Goal: Task Accomplishment & Management: Complete application form

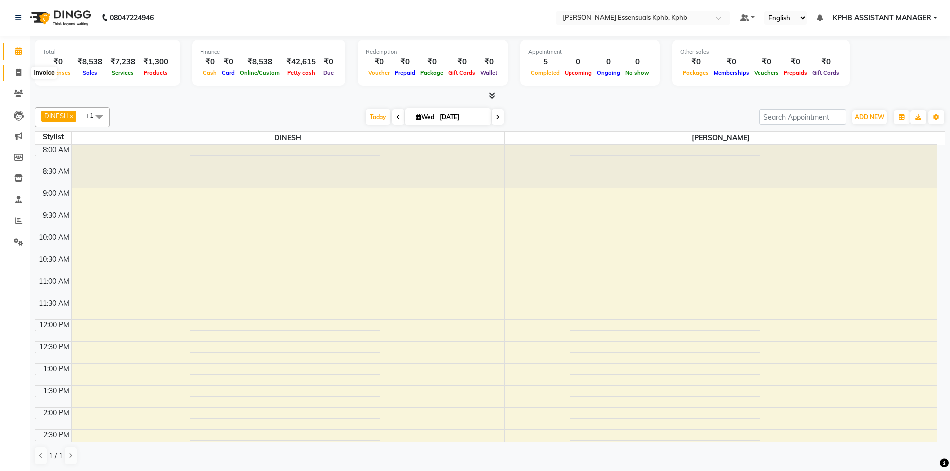
click at [21, 77] on span at bounding box center [18, 72] width 17 height 11
select select "service"
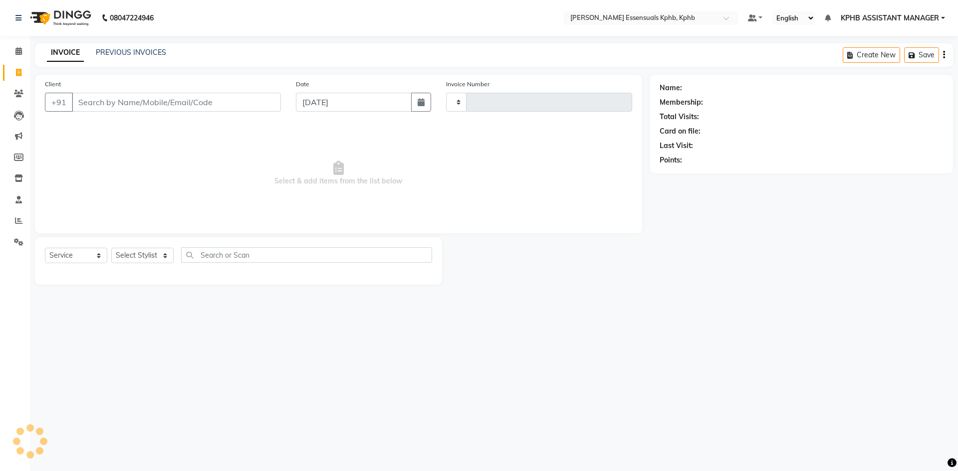
type input "1402"
select select "5938"
click at [146, 104] on input "Client" at bounding box center [176, 102] width 209 height 19
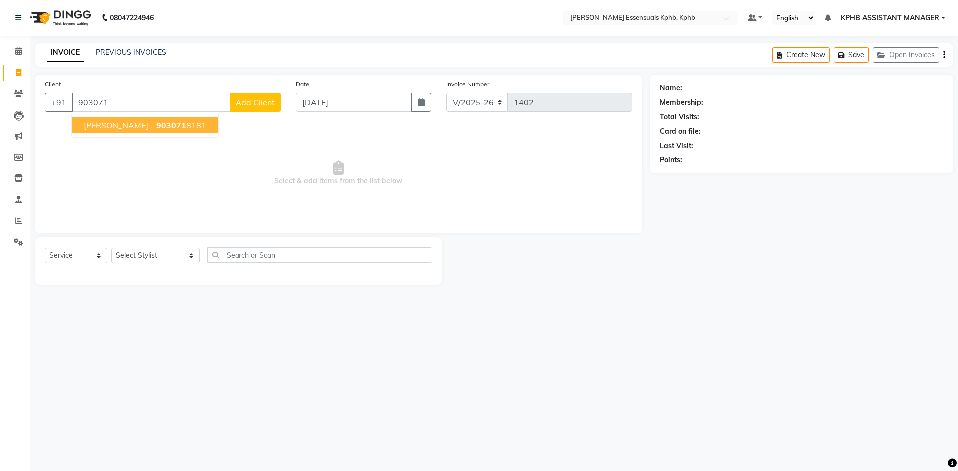
click at [165, 124] on ngb-highlight "903071 8181" at bounding box center [180, 125] width 52 height 10
type input "9030718181"
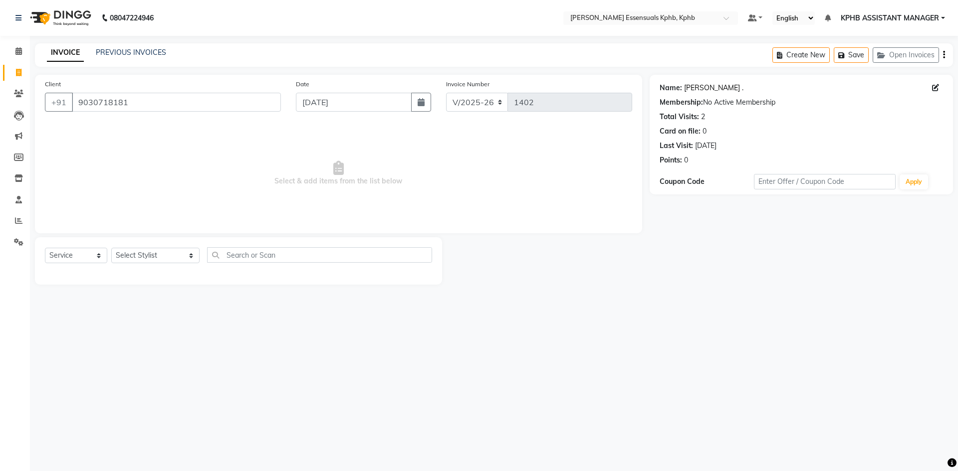
click at [701, 90] on link "[PERSON_NAME] ." at bounding box center [713, 88] width 59 height 10
click at [151, 106] on input "9030718181" at bounding box center [176, 102] width 209 height 19
click at [154, 248] on select "Select Stylist [PERSON_NAME] KPHB ASSISTANT MANAGER [PERSON_NAME] [PERSON_NAME]…" at bounding box center [155, 255] width 88 height 15
select select "83634"
click at [111, 248] on select "Select Stylist [PERSON_NAME] KPHB ASSISTANT MANAGER [PERSON_NAME] [PERSON_NAME]…" at bounding box center [155, 255] width 88 height 15
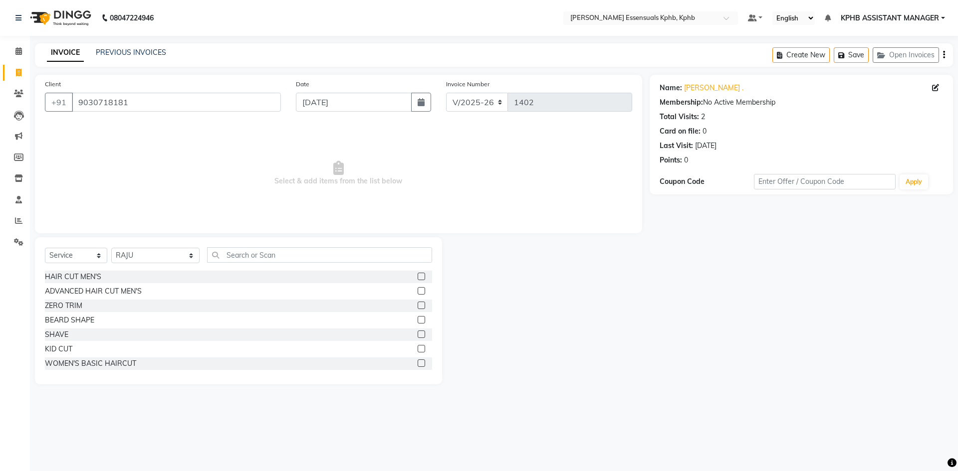
click at [418, 288] on label at bounding box center [421, 290] width 7 height 7
click at [418, 288] on input "checkbox" at bounding box center [421, 291] width 6 height 6
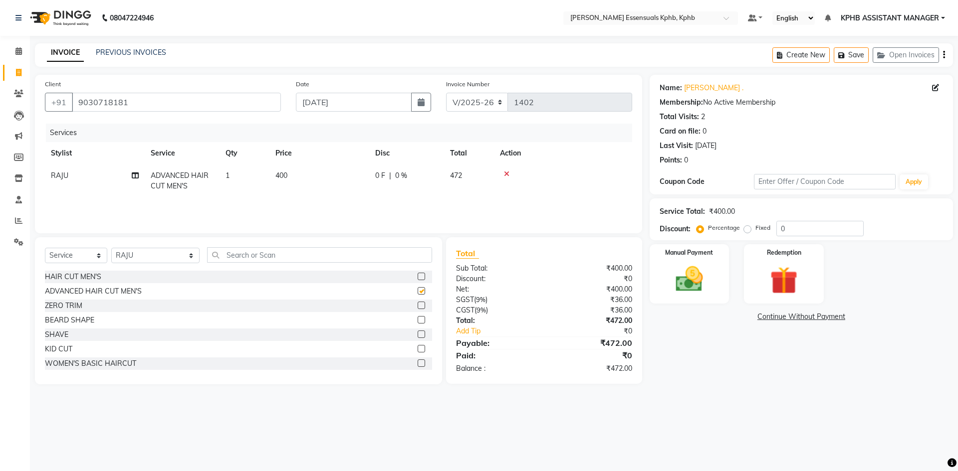
checkbox input "false"
click at [693, 291] on img at bounding box center [689, 279] width 46 height 33
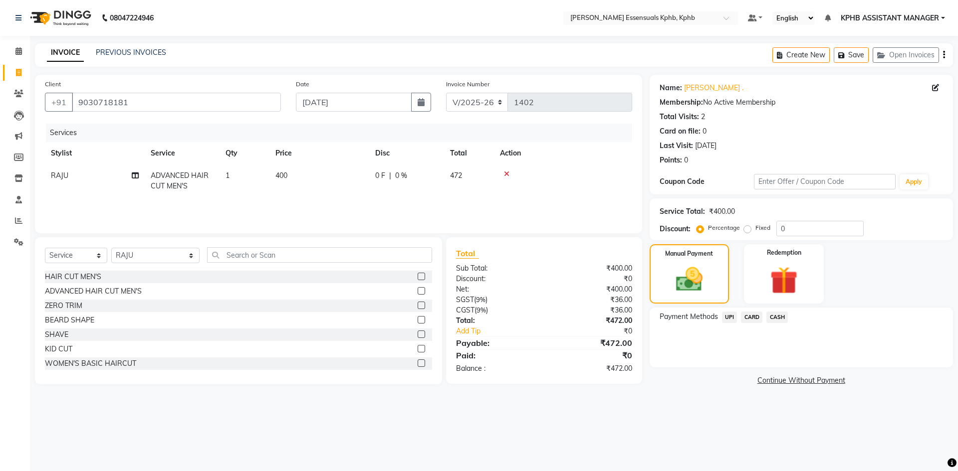
click at [418, 275] on label at bounding box center [421, 276] width 7 height 7
click at [418, 275] on input "checkbox" at bounding box center [421, 277] width 6 height 6
checkbox input "false"
click at [274, 208] on td "300" at bounding box center [319, 209] width 100 height 22
select select "83634"
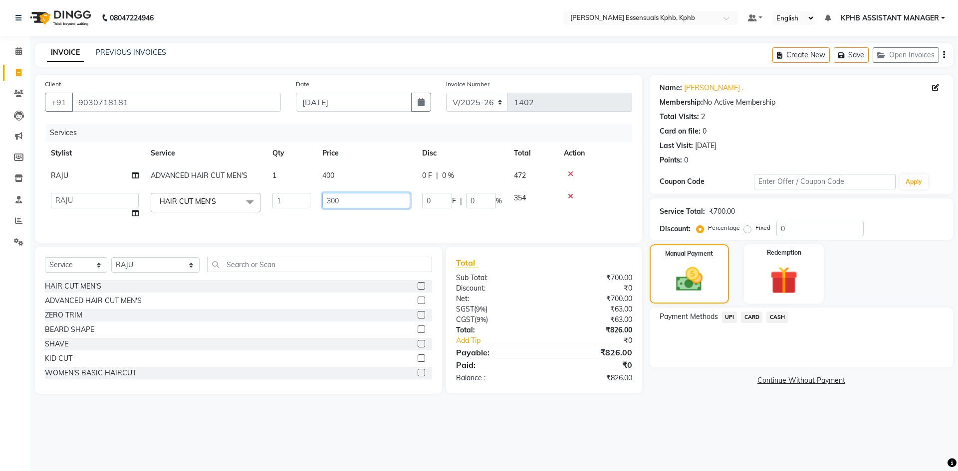
drag, startPoint x: 339, startPoint y: 202, endPoint x: 193, endPoint y: 202, distance: 146.2
click at [195, 202] on tr "[PERSON_NAME] KPHB ASSISTANT MANAGER [PERSON_NAME] [PERSON_NAME] [PERSON_NAME] …" at bounding box center [338, 206] width 587 height 38
type input "350"
click at [583, 368] on div "₹0" at bounding box center [591, 365] width 95 height 12
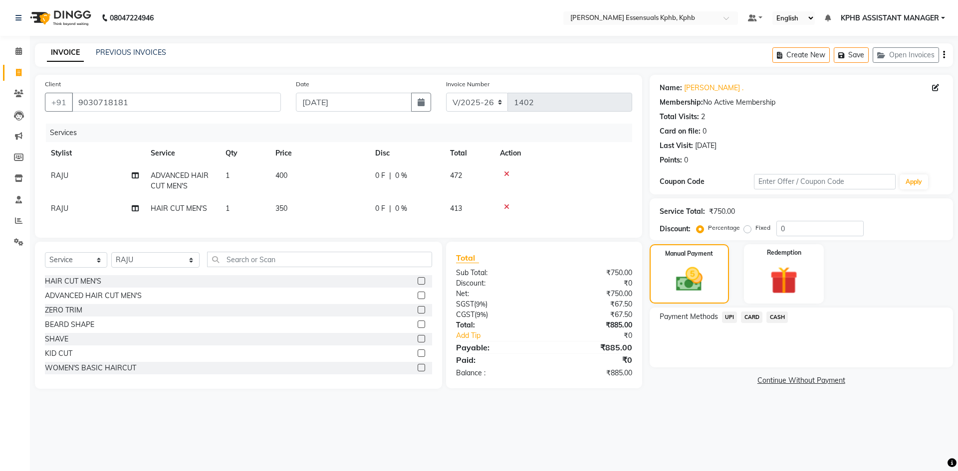
click at [726, 317] on span "UPI" at bounding box center [729, 317] width 15 height 11
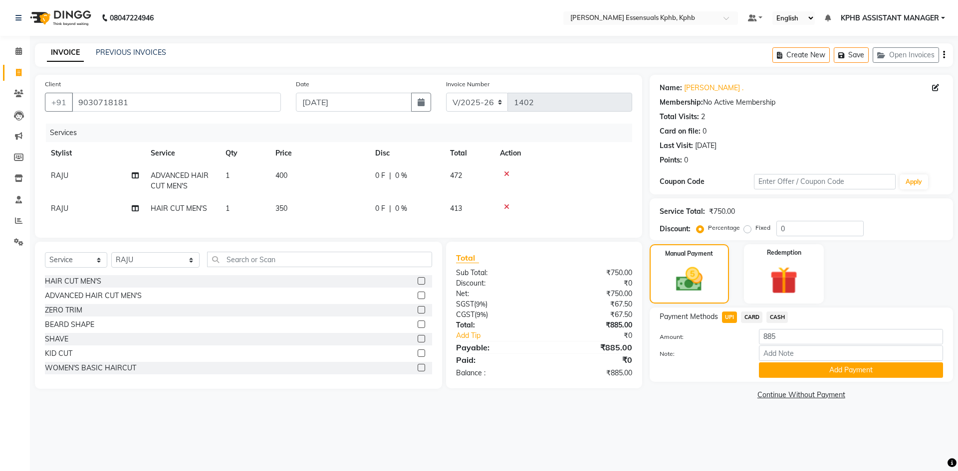
click at [800, 365] on button "Add Payment" at bounding box center [851, 370] width 184 height 15
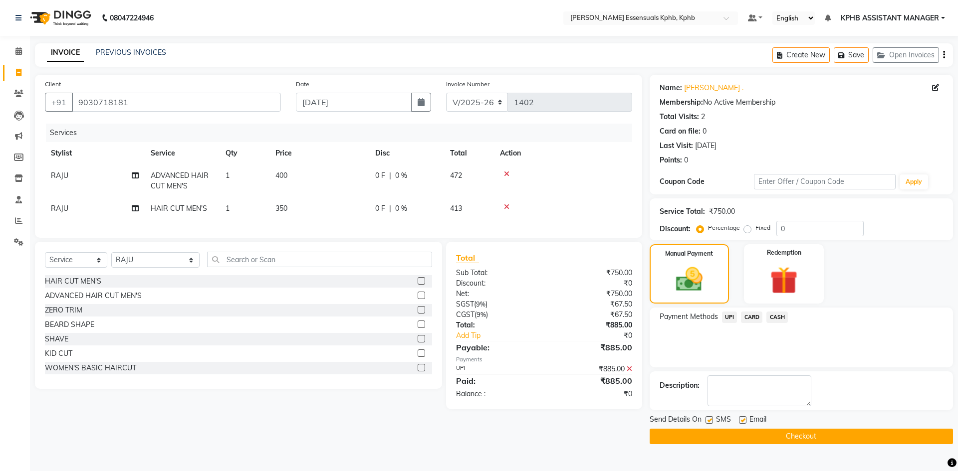
click at [829, 432] on button "Checkout" at bounding box center [800, 436] width 303 height 15
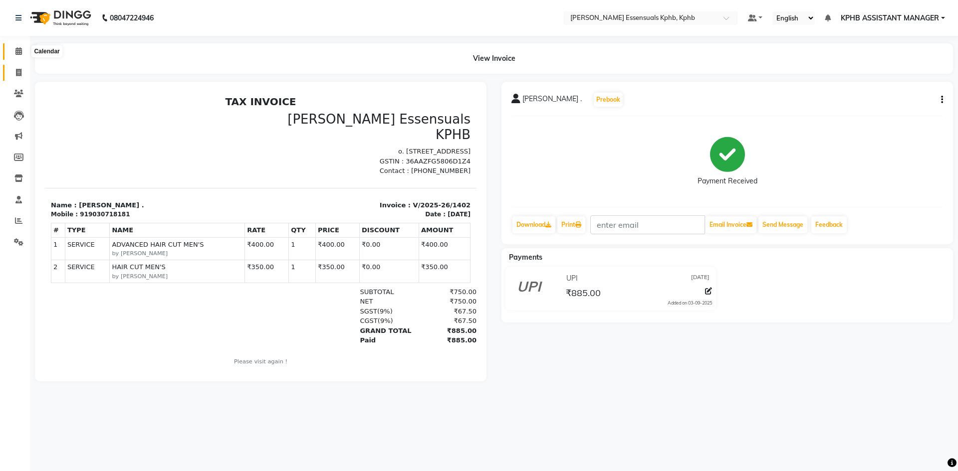
drag, startPoint x: 19, startPoint y: 52, endPoint x: 8, endPoint y: 66, distance: 17.5
click at [19, 52] on icon at bounding box center [18, 50] width 6 height 7
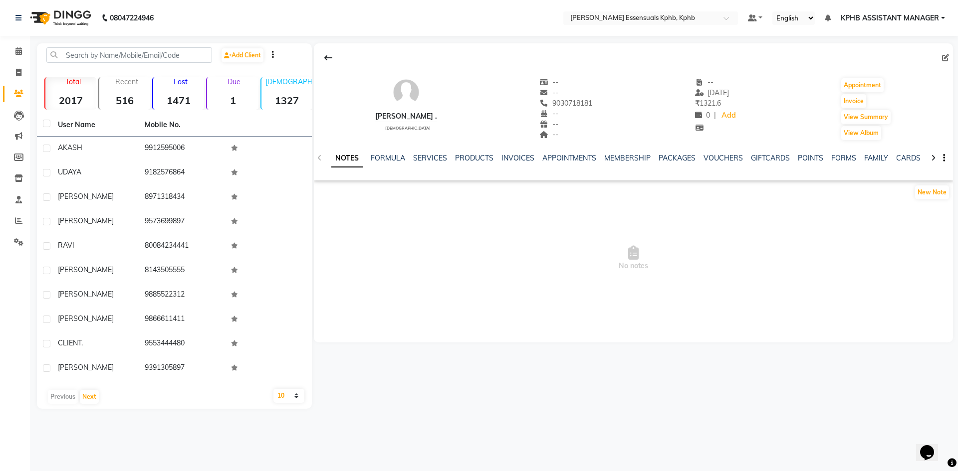
click at [434, 163] on div "SERVICES" at bounding box center [430, 158] width 34 height 10
click at [442, 160] on link "SERVICES" at bounding box center [430, 158] width 34 height 9
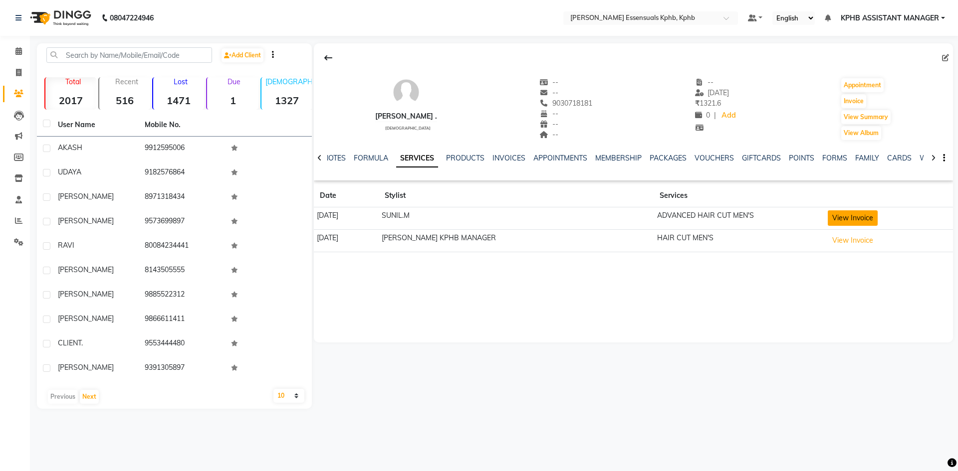
click at [840, 214] on button "View Invoice" at bounding box center [853, 217] width 50 height 15
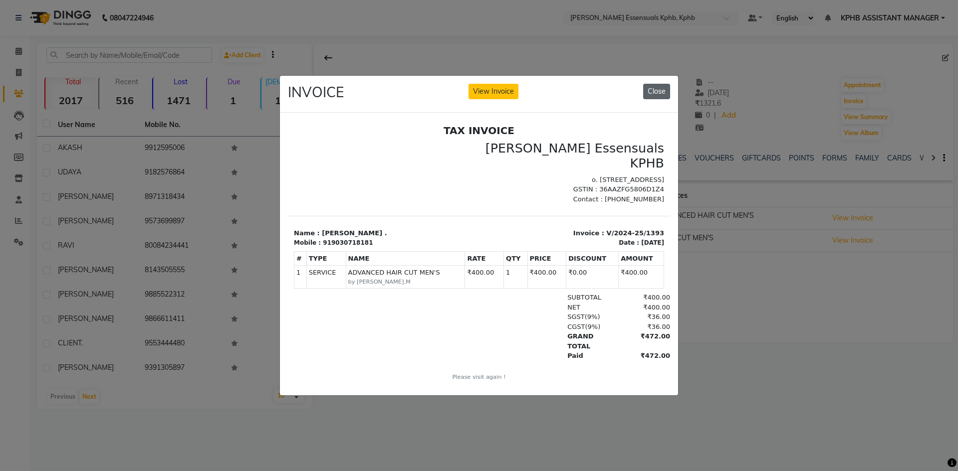
click at [655, 84] on button "Close" at bounding box center [656, 91] width 27 height 15
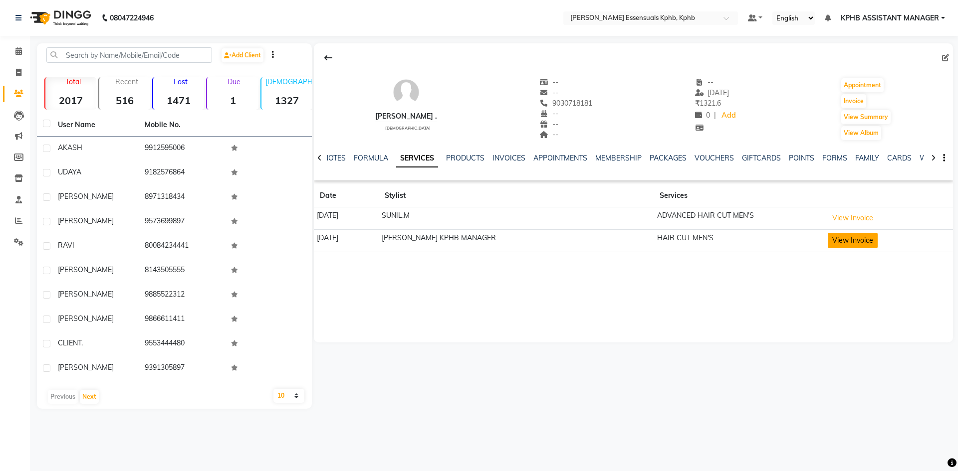
click at [839, 241] on button "View Invoice" at bounding box center [853, 240] width 50 height 15
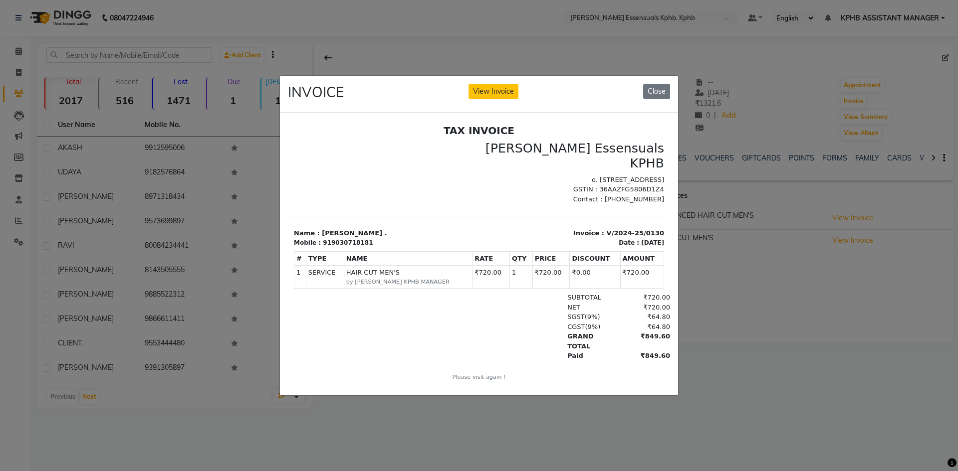
click at [670, 94] on div "INVOICE View Invoice Close" at bounding box center [479, 94] width 398 height 37
click at [659, 84] on button "Close" at bounding box center [656, 91] width 27 height 15
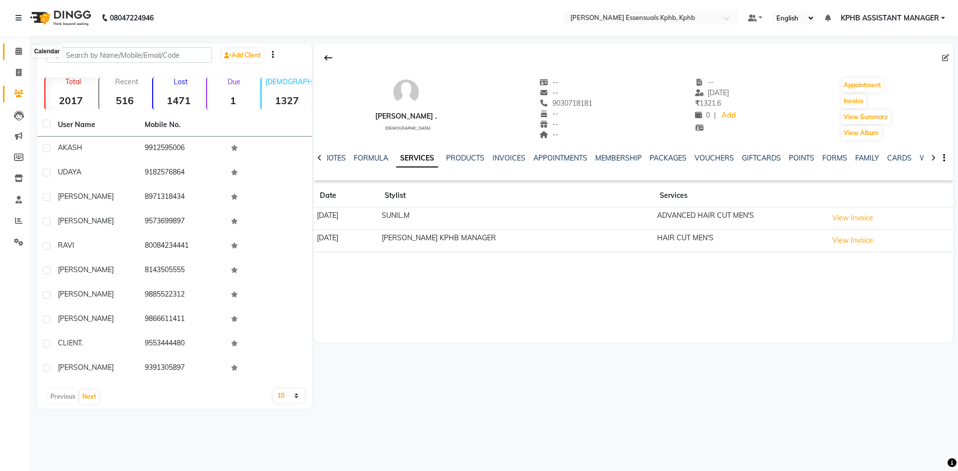
click at [13, 51] on span at bounding box center [18, 51] width 17 height 11
